Goal: Information Seeking & Learning: Learn about a topic

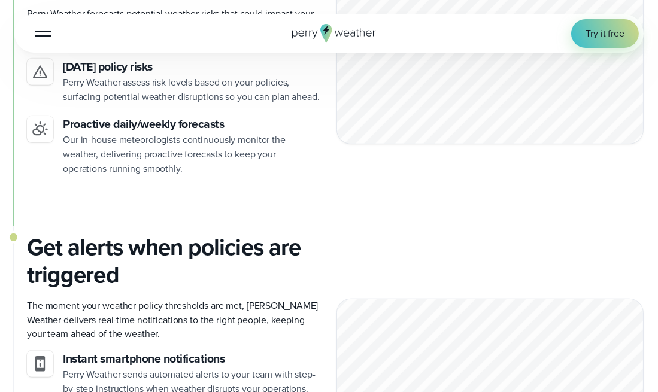
scroll to position [1028, 0]
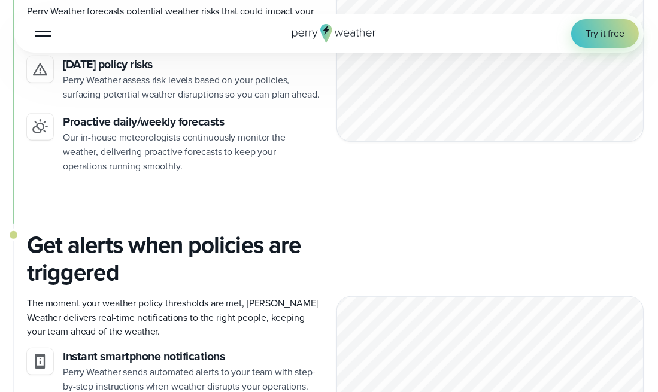
click at [41, 33] on div at bounding box center [43, 33] width 16 height 1
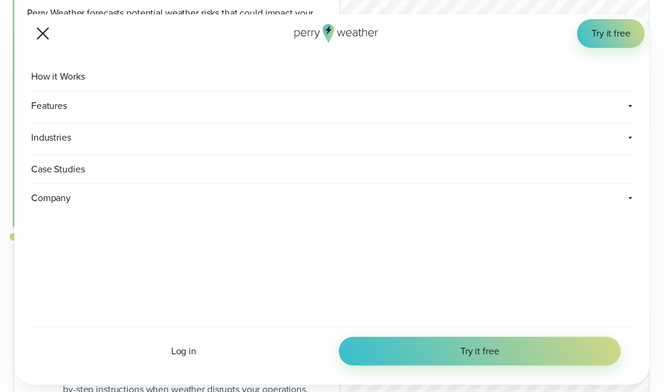
click at [45, 32] on div at bounding box center [42, 34] width 13 height 13
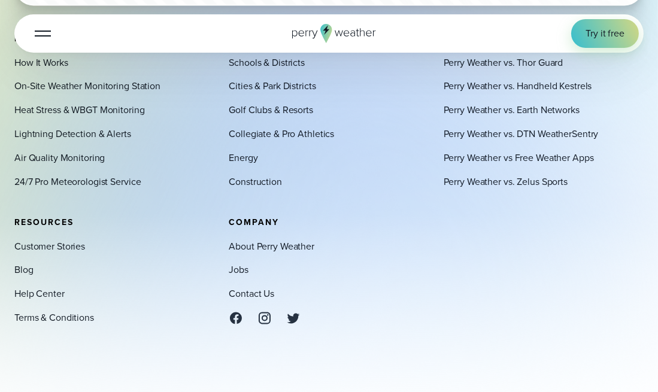
scroll to position [3305, 0]
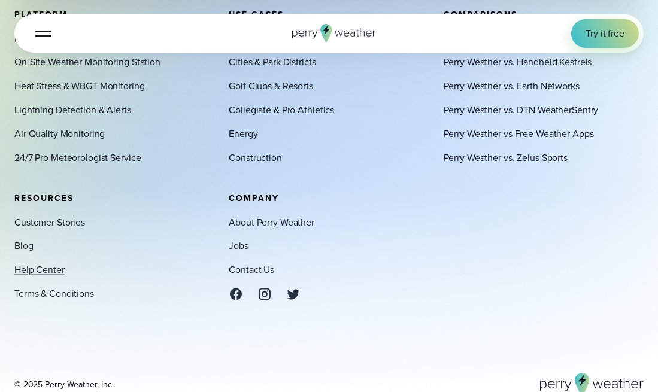
click at [41, 276] on link "Help Center" at bounding box center [39, 270] width 50 height 14
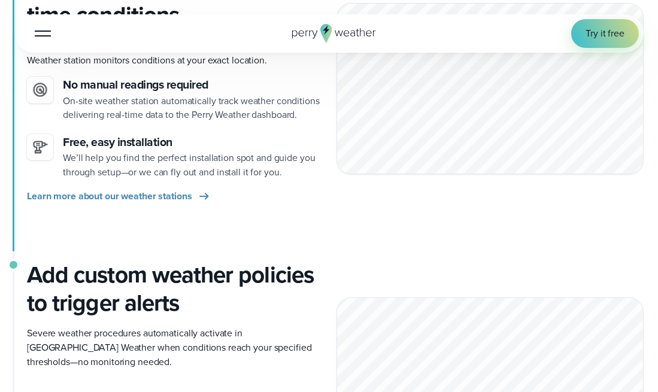
scroll to position [433, 0]
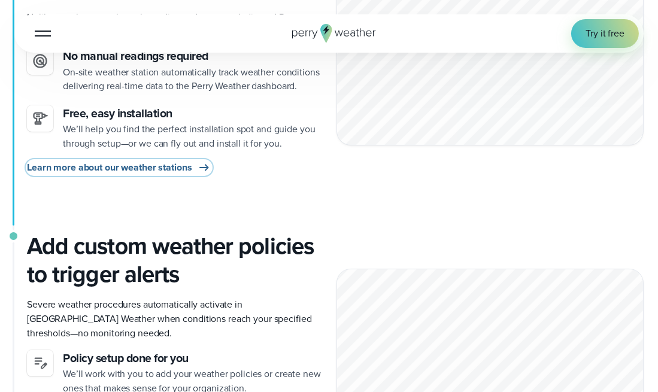
click at [156, 169] on span "Learn more about our weather stations" at bounding box center [109, 167] width 165 height 14
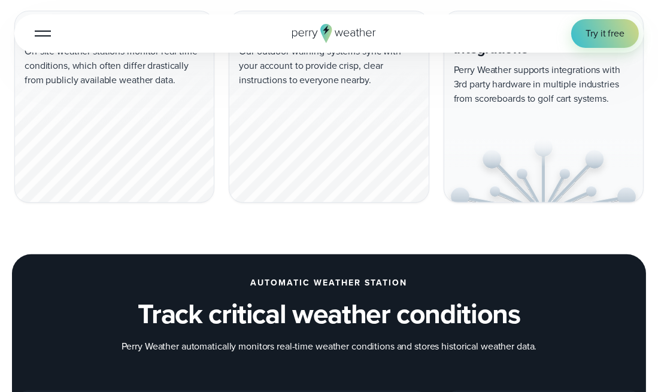
scroll to position [1002, 0]
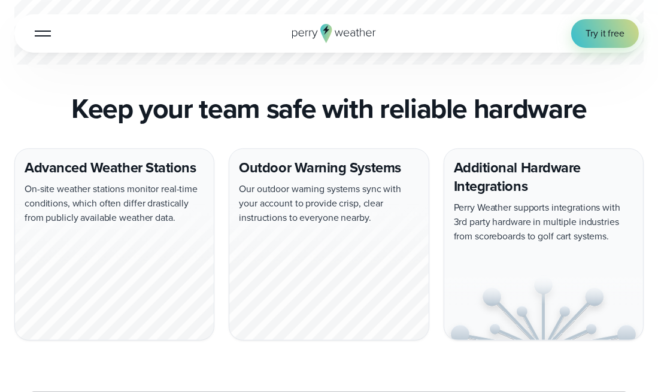
drag, startPoint x: 659, startPoint y: 22, endPoint x: 641, endPoint y: 112, distance: 92.7
click at [355, 167] on div "Outdoor Warning Systems Our outdoor warning systems sync with your account to p…" at bounding box center [329, 244] width 200 height 192
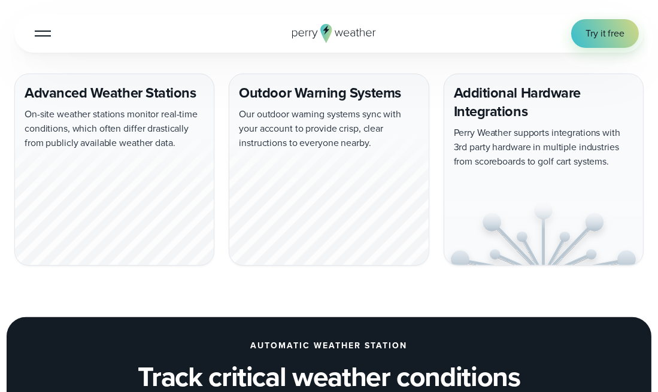
scroll to position [1191, 0]
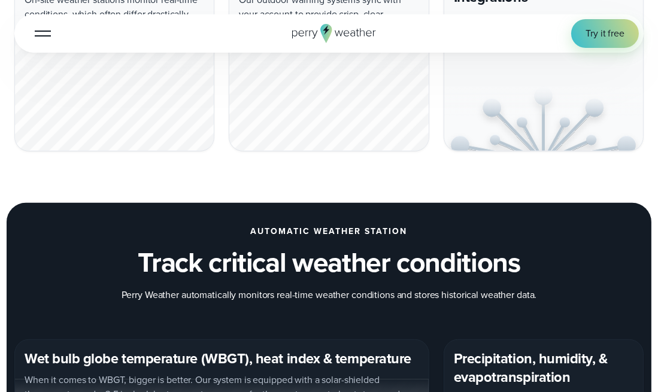
click at [346, 112] on div at bounding box center [328, 83] width 199 height 135
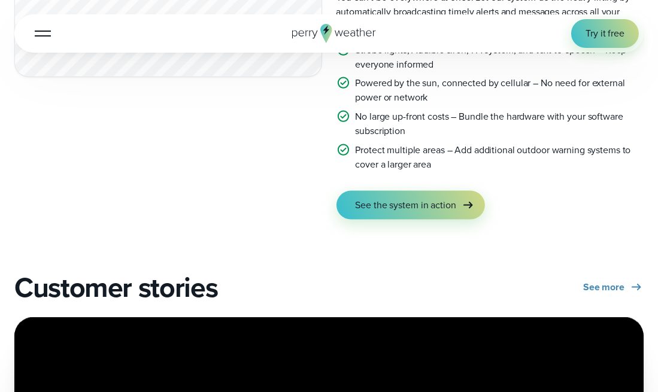
scroll to position [2159, 0]
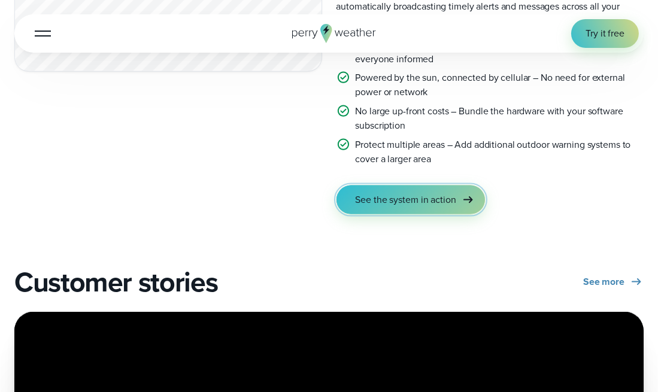
click at [416, 206] on span "See the system in action" at bounding box center [405, 200] width 101 height 14
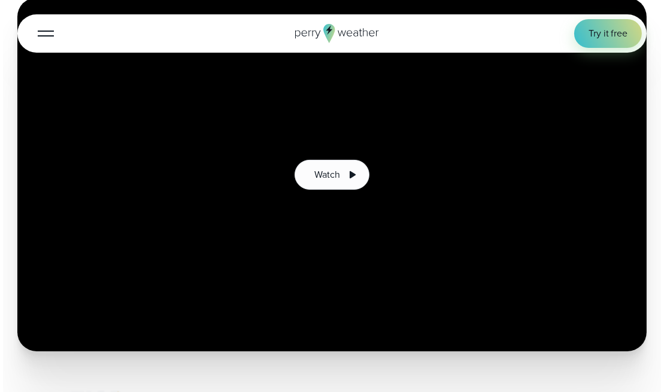
scroll to position [240, 0]
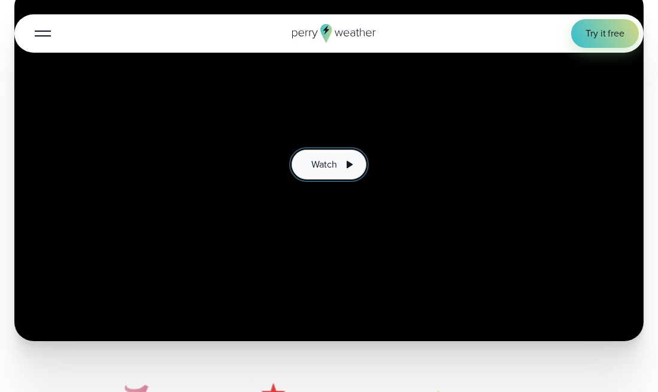
click at [324, 167] on span "Watch" at bounding box center [323, 164] width 25 height 14
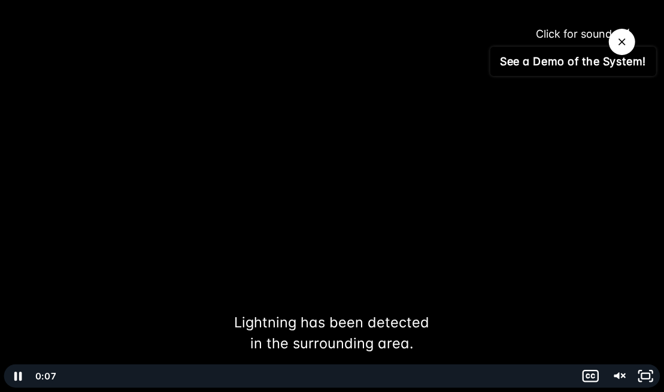
click at [640, 32] on icon "@keyframes VOLUME_SMALL_WAVE_FLASH { 0% { opacity: 0; } 33% { opacity: 1; } 66%…" at bounding box center [629, 34] width 36 height 36
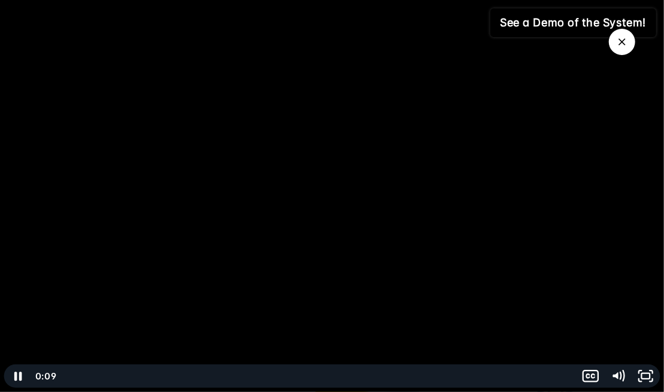
click at [580, 25] on link "See a Demo of the System!" at bounding box center [573, 22] width 166 height 29
click at [13, 375] on icon "Play Video" at bounding box center [18, 376] width 33 height 28
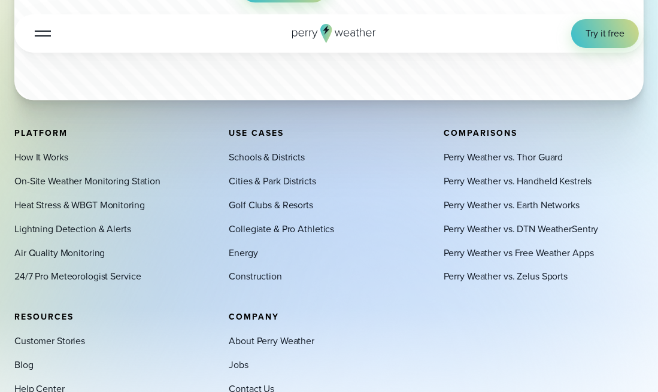
scroll to position [3748, 0]
